Goal: Task Accomplishment & Management: Manage account settings

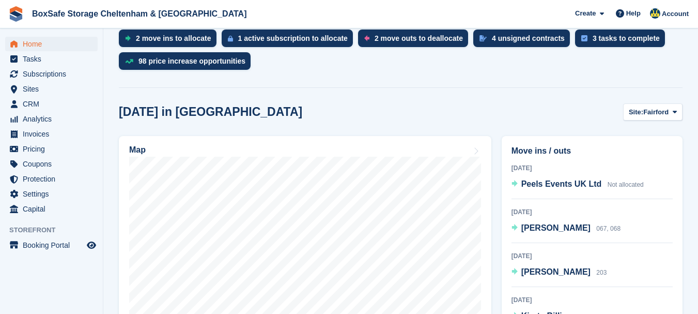
scroll to position [251, 0]
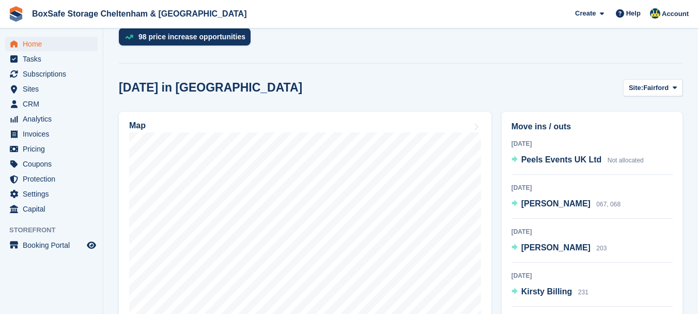
click at [653, 75] on section "NEW Make £1,807.17 of extra revenue with our new price increases tool Rooted in…" at bounding box center [400, 287] width 595 height 1077
click at [653, 83] on span "Fairford" at bounding box center [656, 88] width 25 height 10
click at [632, 129] on link "[GEOGRAPHIC_DATA]" at bounding box center [631, 130] width 93 height 19
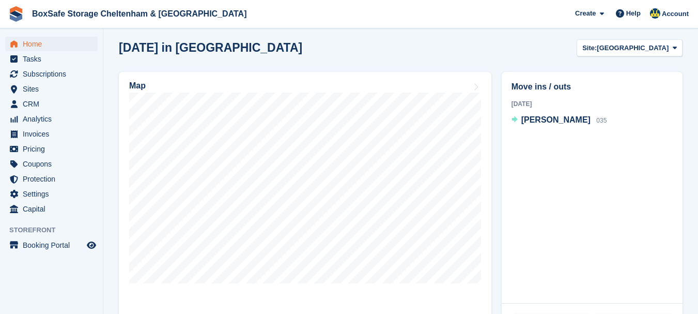
scroll to position [297, 0]
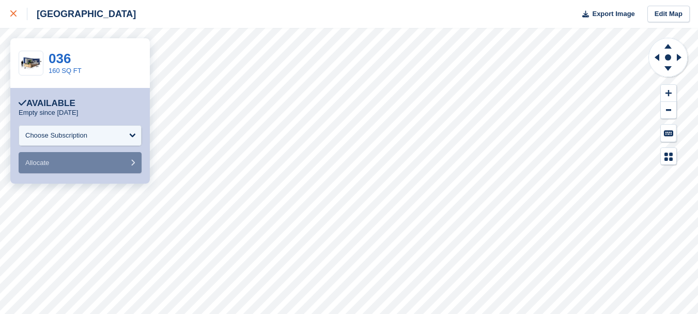
click at [14, 13] on icon at bounding box center [13, 13] width 6 height 6
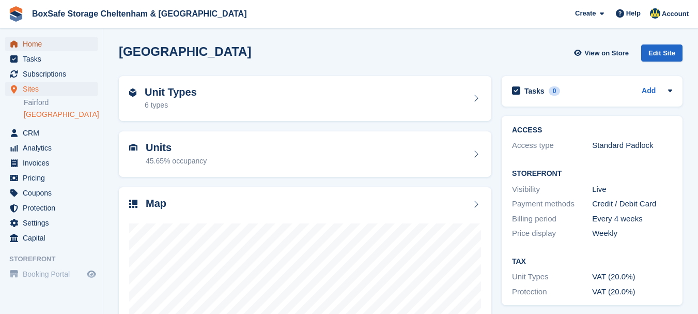
click at [37, 50] on span "Home" at bounding box center [54, 44] width 62 height 14
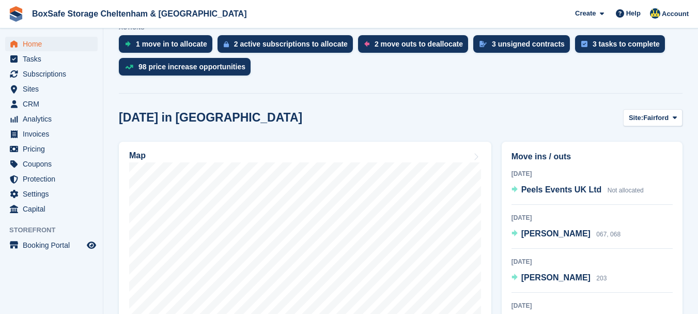
scroll to position [290, 0]
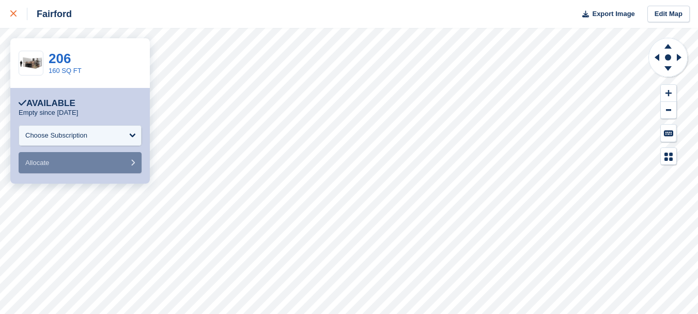
click at [11, 14] on icon at bounding box center [13, 13] width 6 height 6
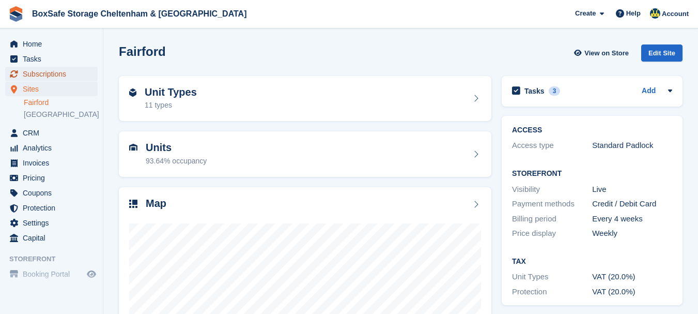
click at [80, 76] on span "Subscriptions" at bounding box center [54, 74] width 62 height 14
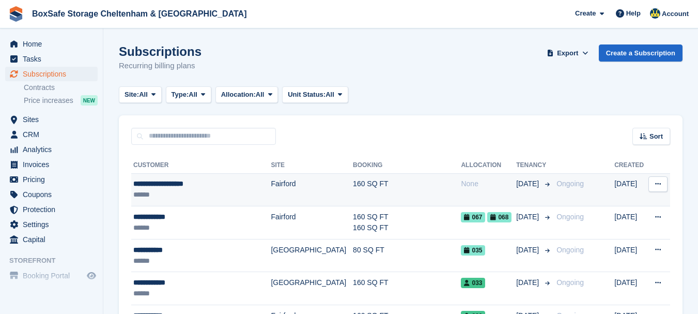
click at [147, 179] on div "**********" at bounding box center [196, 183] width 126 height 11
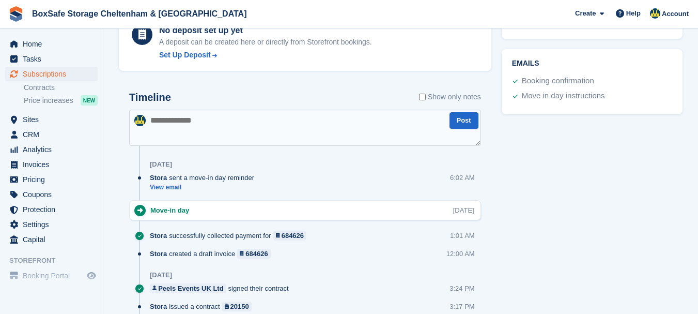
scroll to position [471, 0]
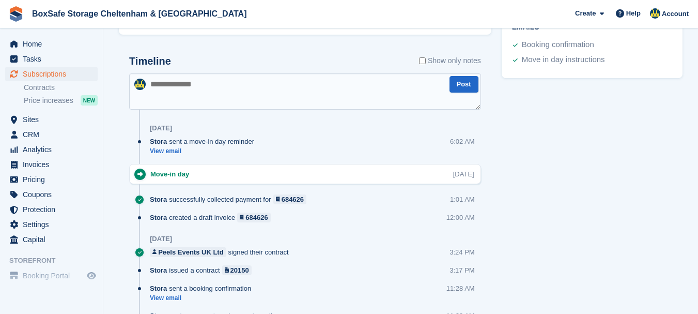
click at [237, 91] on textarea at bounding box center [305, 91] width 352 height 36
type textarea "**********"
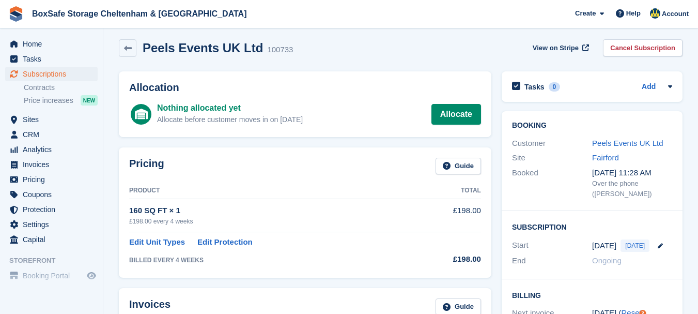
scroll to position [0, 0]
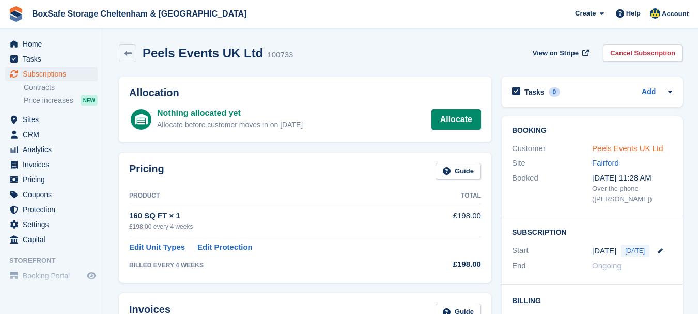
click at [615, 145] on link "Peels Events UK Ltd" at bounding box center [627, 148] width 71 height 9
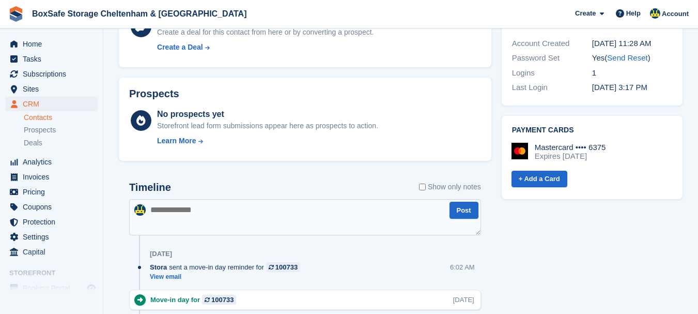
scroll to position [461, 0]
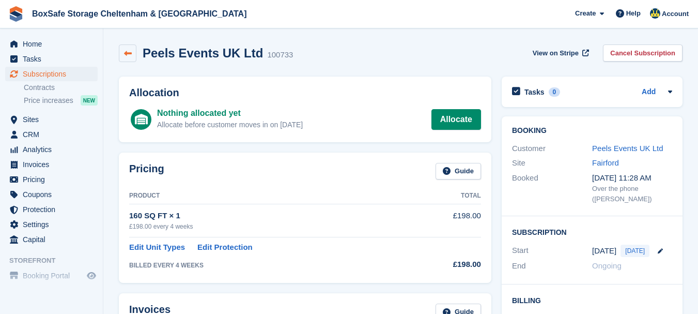
click at [129, 59] on link at bounding box center [128, 53] width 18 height 18
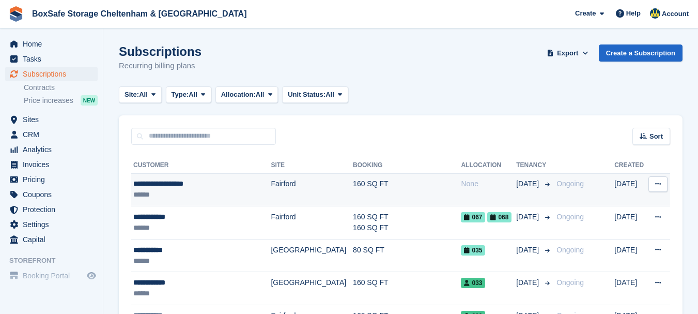
click at [159, 180] on div "**********" at bounding box center [196, 183] width 126 height 11
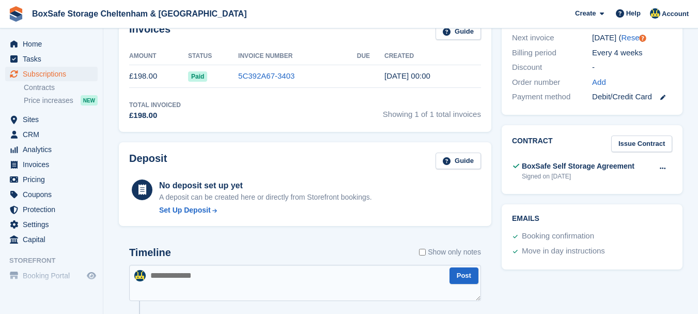
scroll to position [289, 0]
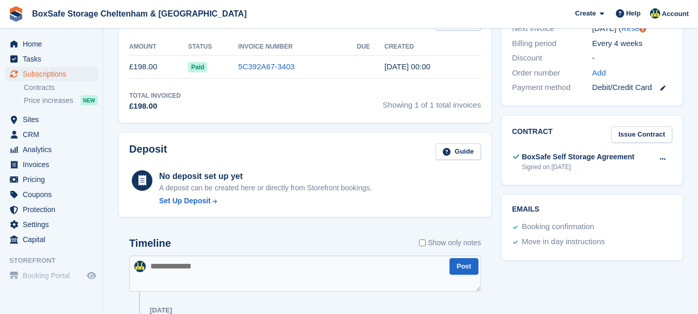
click at [239, 274] on textarea at bounding box center [305, 273] width 352 height 36
type textarea "**********"
click at [44, 47] on span "Home" at bounding box center [54, 44] width 62 height 14
